Goal: Use online tool/utility: Utilize a website feature to perform a specific function

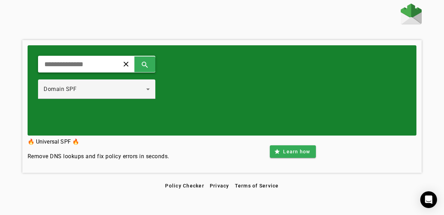
click at [97, 68] on input "text" at bounding box center [76, 64] width 65 height 8
type input "**********"
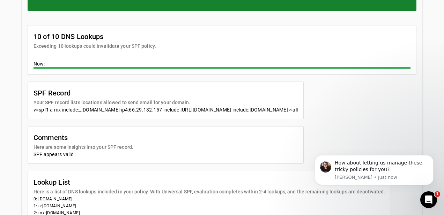
scroll to position [173, 0]
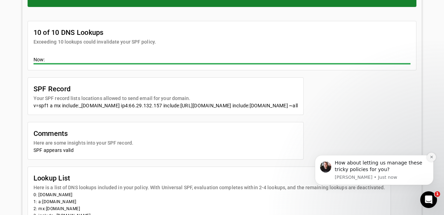
click at [430, 158] on icon "Dismiss notification" at bounding box center [432, 157] width 4 height 4
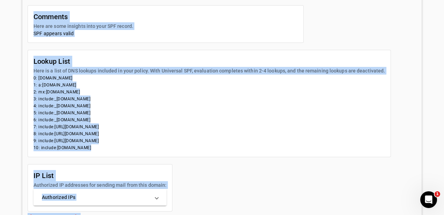
scroll to position [338, 0]
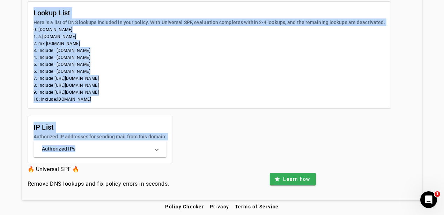
drag, startPoint x: 34, startPoint y: 41, endPoint x: 166, endPoint y: 161, distance: 178.6
click at [166, 161] on app-spf-tool "10 of 10 DNS Lookups Exceeding 10 lookups could invalidate your SPF policy. Now…" at bounding box center [222, 10] width 389 height 308
copy app-spf-tool "10 of 10 DNS Lookups Exceeding 10 lookups could invalidate your SPF policy. Now…"
click at [199, 100] on li "10: include:[DOMAIN_NAME]" at bounding box center [209, 99] width 352 height 7
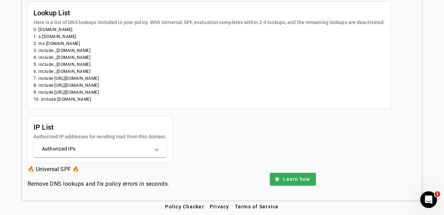
click at [157, 147] on span at bounding box center [156, 149] width 3 height 7
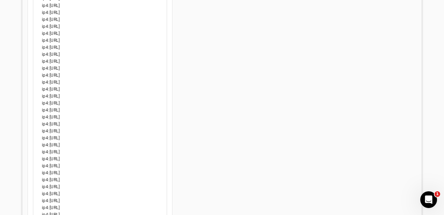
scroll to position [521, 0]
drag, startPoint x: 114, startPoint y: 151, endPoint x: 90, endPoint y: 6, distance: 146.7
click at [90, 6] on div "ip4:[URL] ip4:[URL] ip4:[URL] ip4:[URL] ip4:[URL] ip4:[URL] ip4:[URL] ip4:[URL]…" at bounding box center [99, 129] width 133 height 299
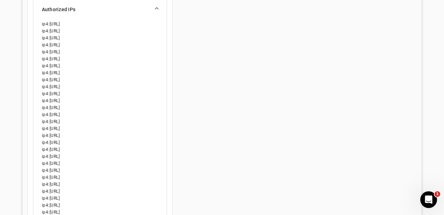
drag, startPoint x: 42, startPoint y: 23, endPoint x: 70, endPoint y: 98, distance: 80.1
click at [70, 98] on div "ip4:[URL] ip4:[URL] ip4:[URL] ip4:[URL] ip4:[URL] ip4:[URL] ip4:[URL] ip4:[URL]…" at bounding box center [99, 170] width 133 height 299
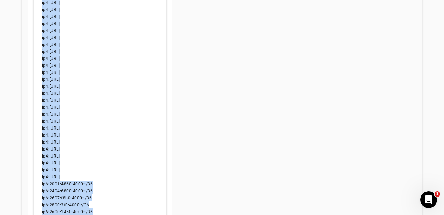
scroll to position [642, 0]
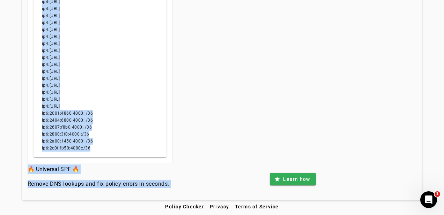
drag, startPoint x: 42, startPoint y: 23, endPoint x: 105, endPoint y: 152, distance: 143.7
click at [105, 152] on div "ip4:[URL] ip4:[URL] ip4:[URL] ip4:[URL] ip4:[URL] ip4:[URL] ip4:[URL] ip4:[URL]…" at bounding box center [99, 8] width 133 height 299
copy div "ip4:[URL] ip4:[URL] ip4:[URL] ip4:[URL] ip4:[URL] ip4:[URL] ip4:[URL] ip4:[URL]…"
